Goal: Navigation & Orientation: Find specific page/section

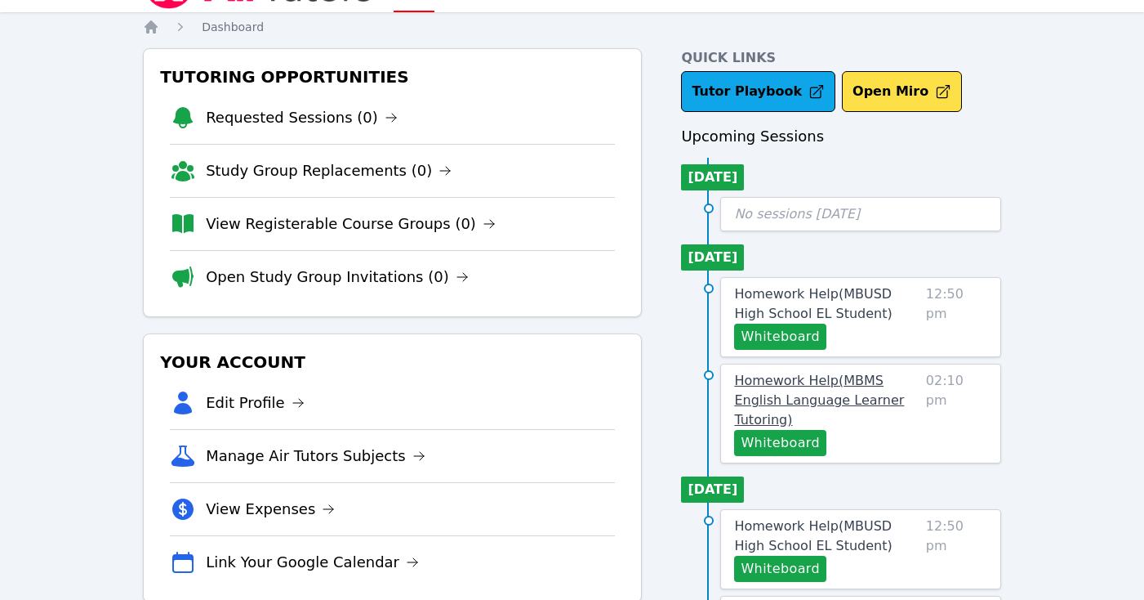
scroll to position [51, 0]
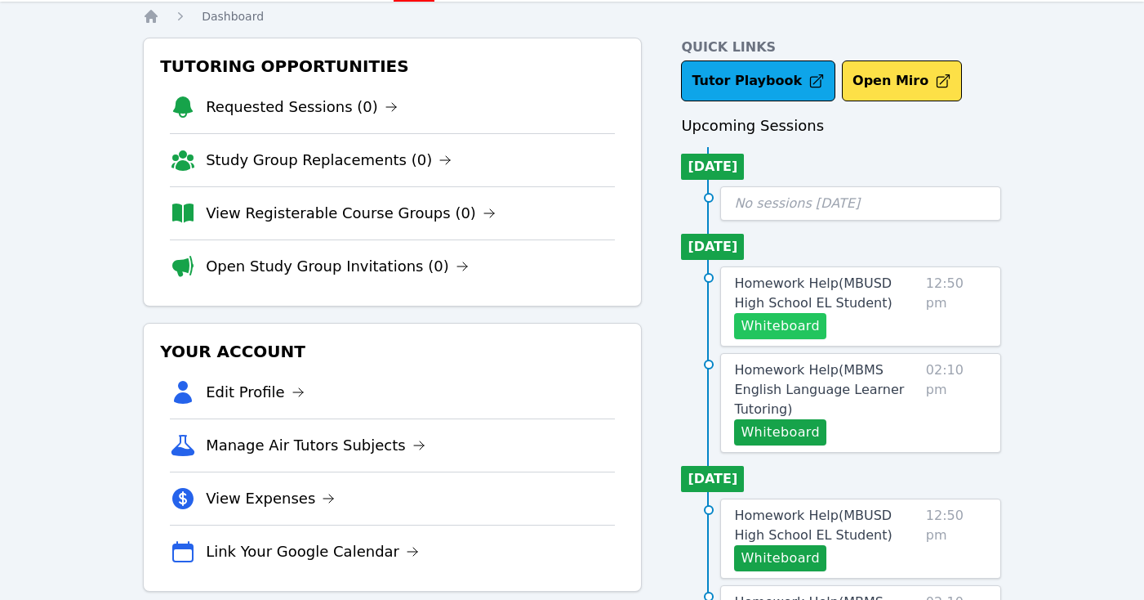
click at [804, 330] on button "Whiteboard" at bounding box center [780, 326] width 92 height 26
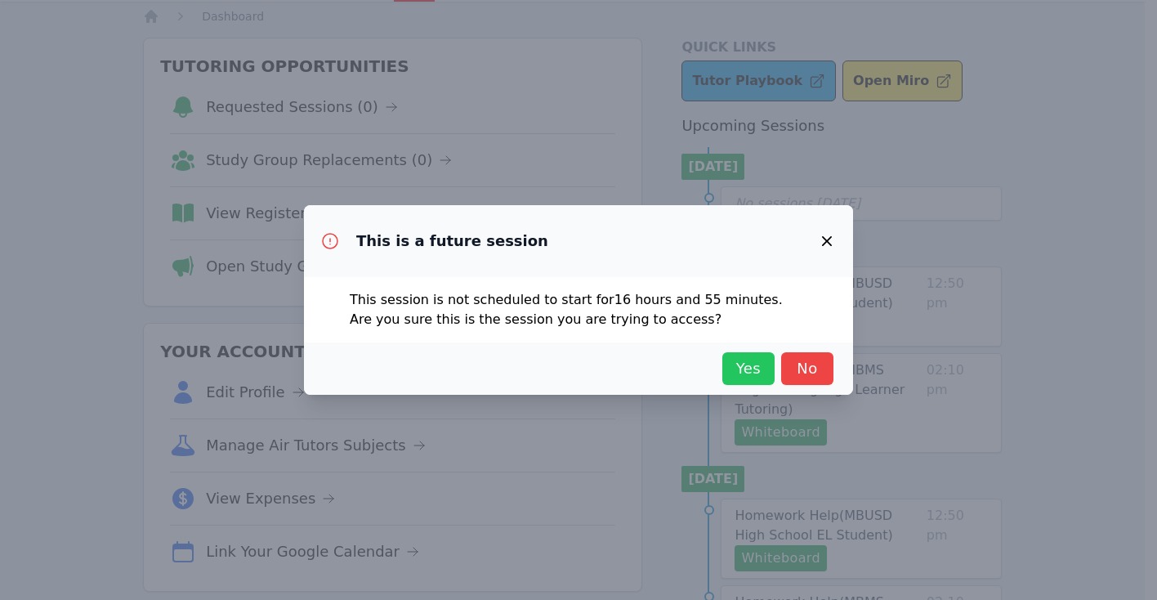
click at [751, 361] on span "Yes" at bounding box center [748, 368] width 36 height 23
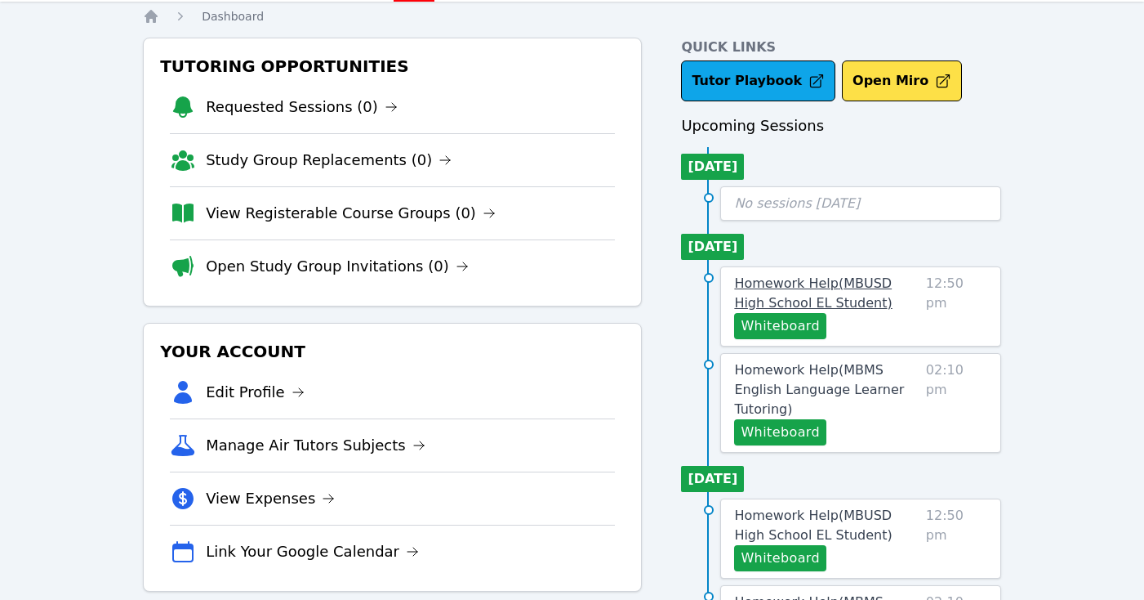
click at [866, 286] on span "Homework Help ( MBUSD High School EL Student )" at bounding box center [813, 292] width 158 height 35
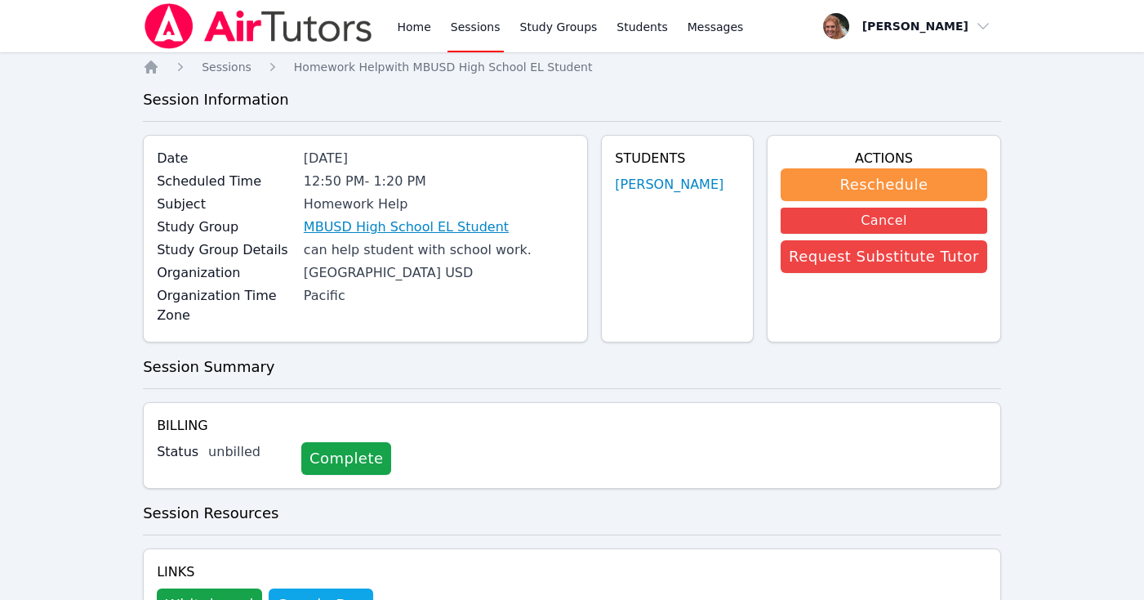
click at [462, 234] on link "MBUSD High School EL Student" at bounding box center [406, 227] width 205 height 20
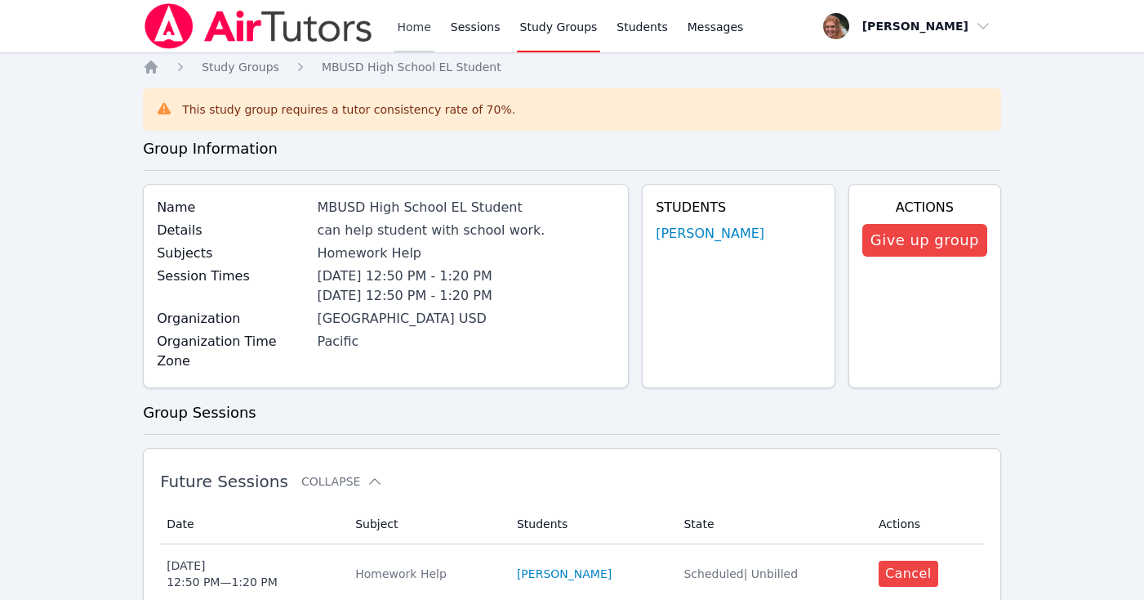
click at [421, 28] on link "Home" at bounding box center [414, 26] width 40 height 52
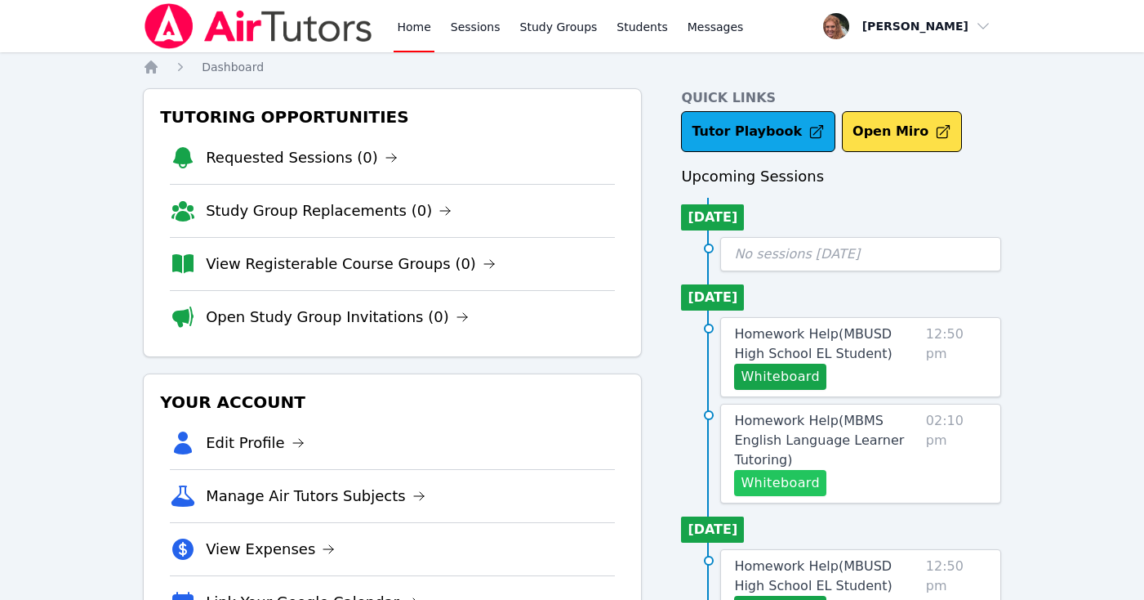
click at [792, 470] on button "Whiteboard" at bounding box center [780, 483] width 92 height 26
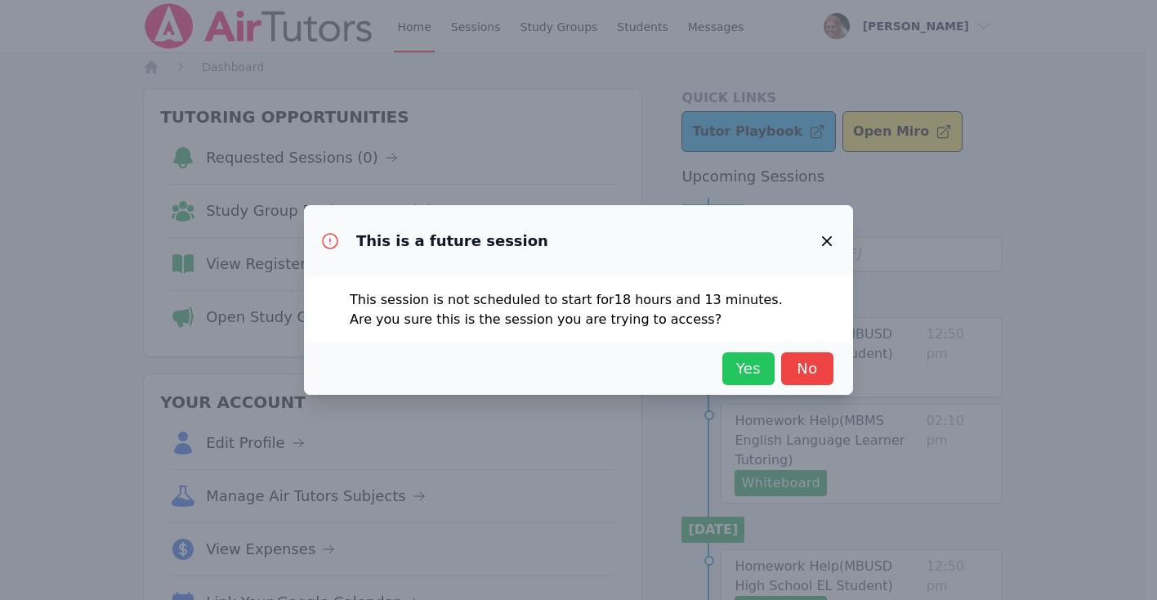
click at [752, 368] on span "Yes" at bounding box center [748, 368] width 36 height 23
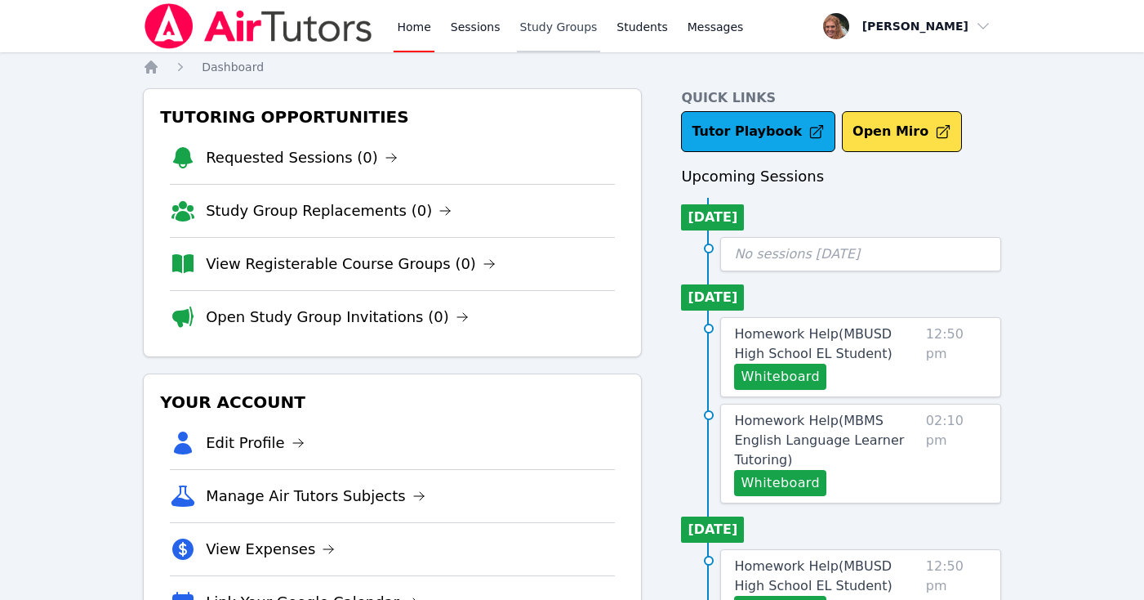
click at [542, 26] on link "Study Groups" at bounding box center [559, 26] width 84 height 52
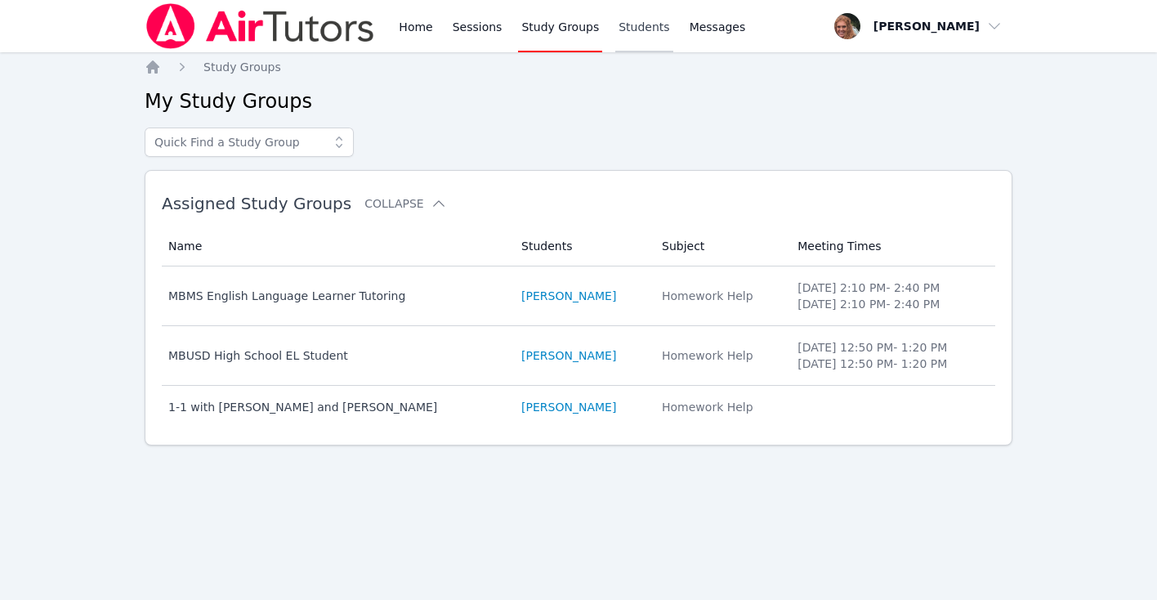
click at [629, 38] on link "Students" at bounding box center [643, 26] width 57 height 52
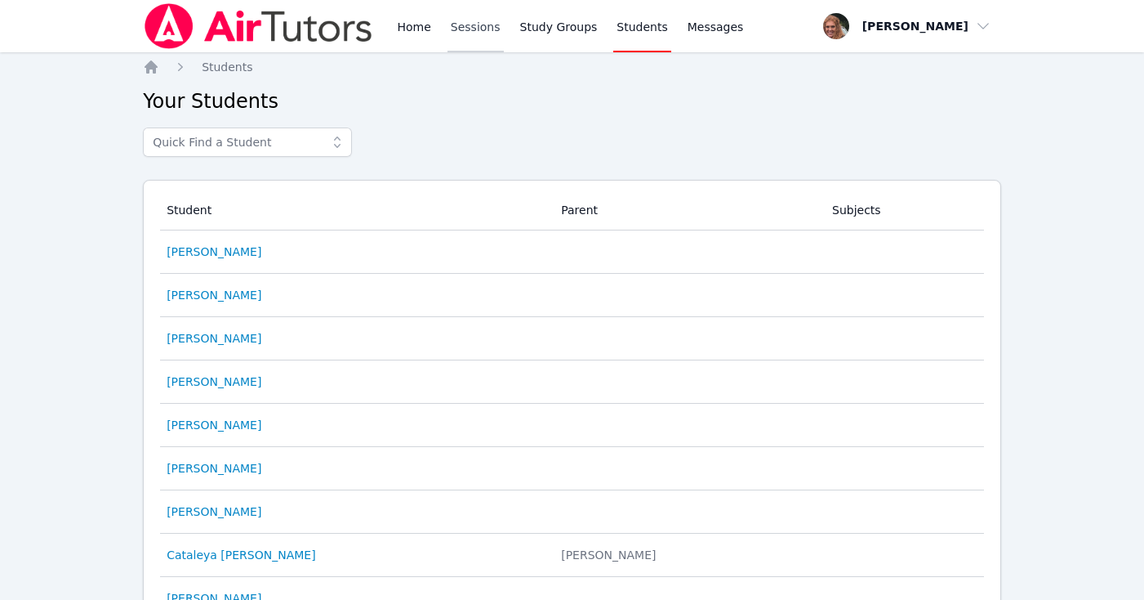
click at [471, 25] on link "Sessions" at bounding box center [476, 26] width 56 height 52
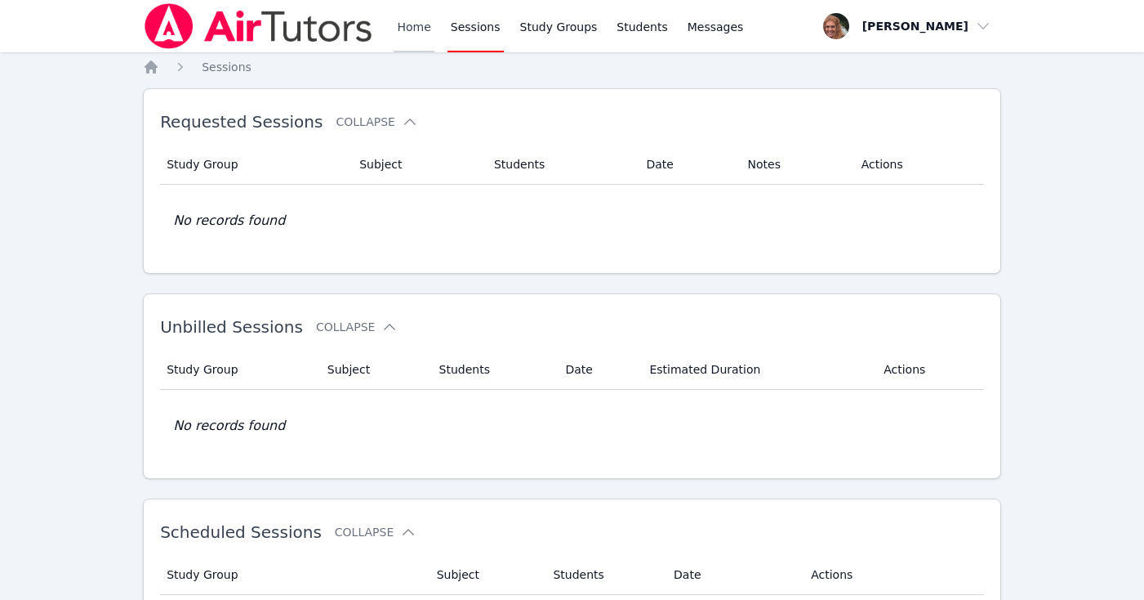
click at [413, 22] on link "Home" at bounding box center [414, 26] width 40 height 52
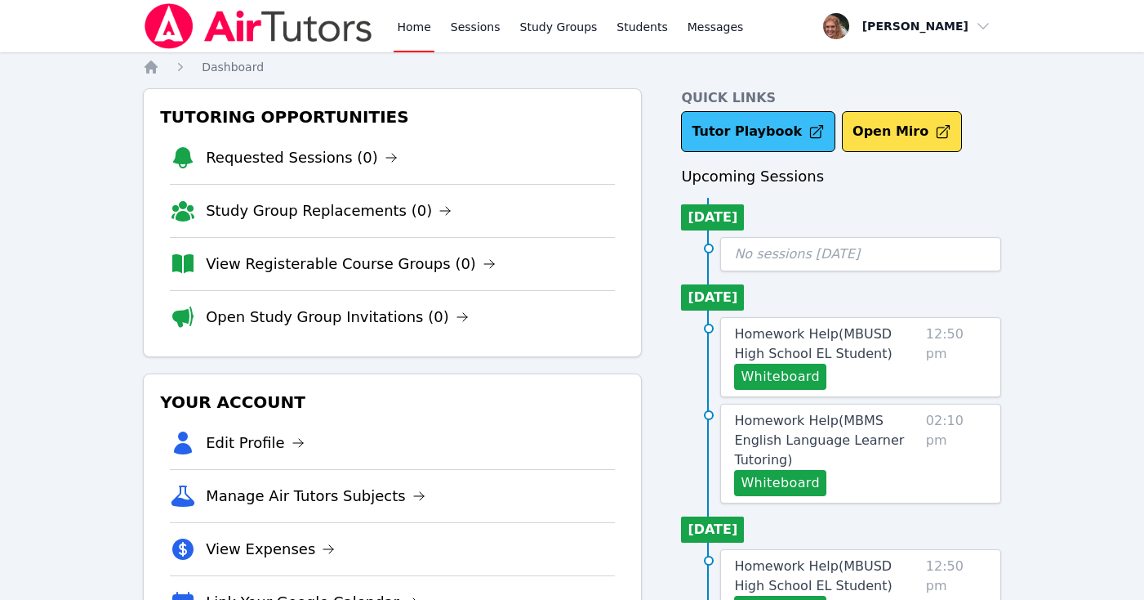
click at [809, 126] on icon at bounding box center [817, 131] width 16 height 16
